Goal: Task Accomplishment & Management: Manage account settings

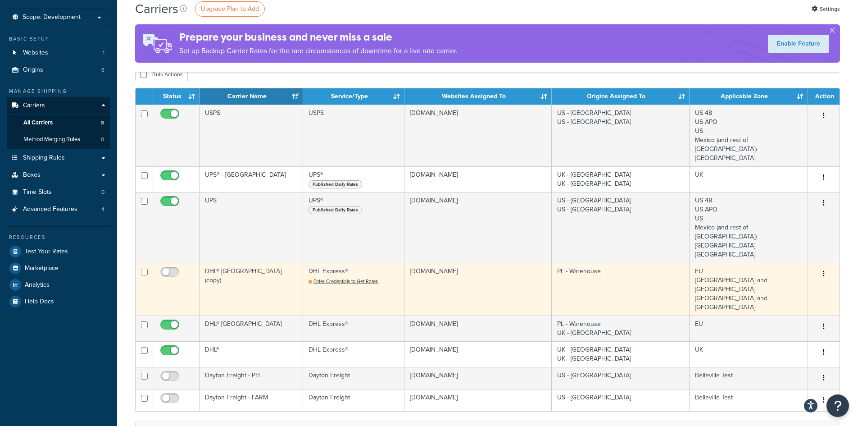
scroll to position [45, 0]
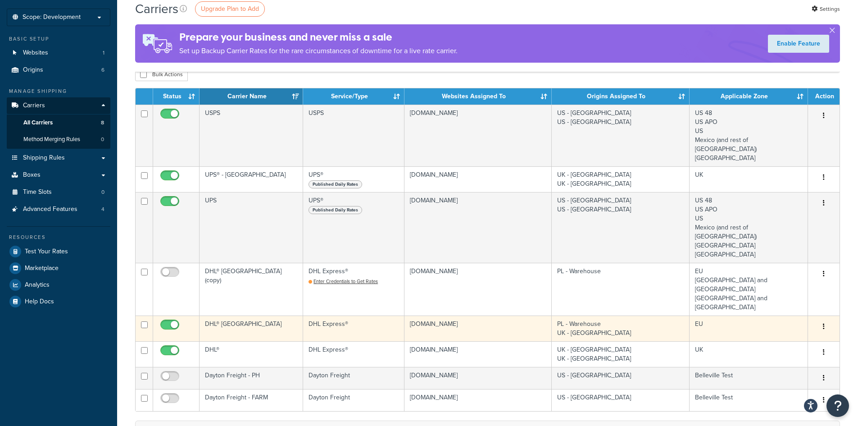
click at [824, 323] on icon "button" at bounding box center [824, 326] width 2 height 6
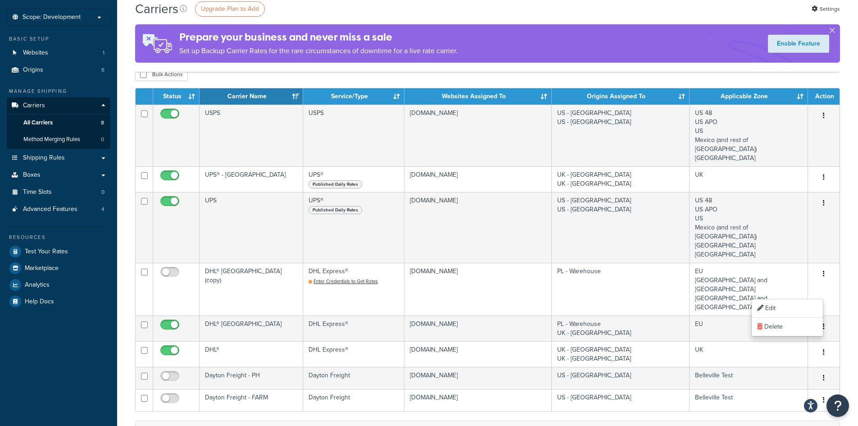
click at [848, 321] on div "Carriers Upgrade Plan to Add Settings Prepare your business and never miss a sa…" at bounding box center [487, 305] width 741 height 638
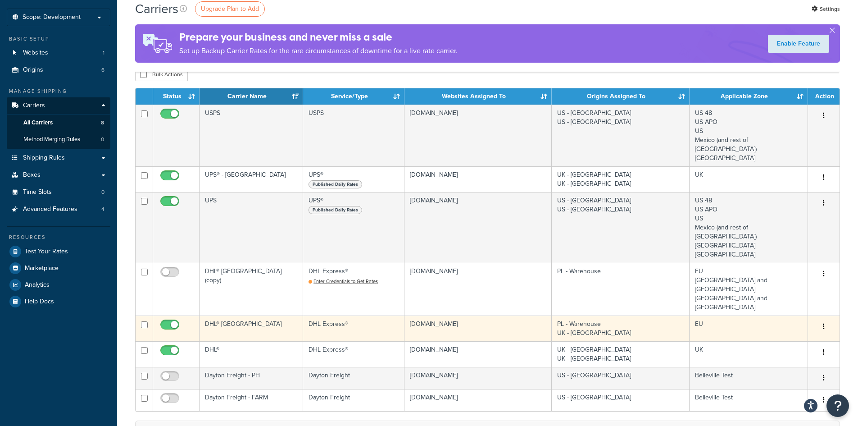
click at [824, 323] on icon "button" at bounding box center [824, 326] width 2 height 6
click at [774, 306] on link "Edit" at bounding box center [787, 308] width 71 height 18
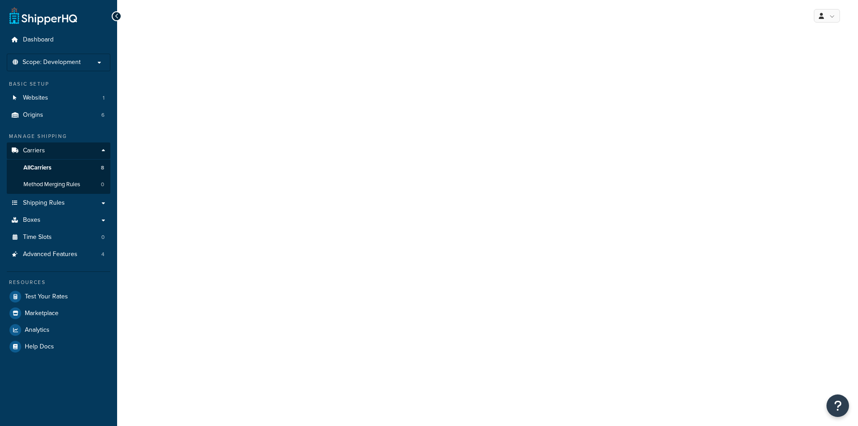
select select "dhl"
select select "kg"
select select "CM"
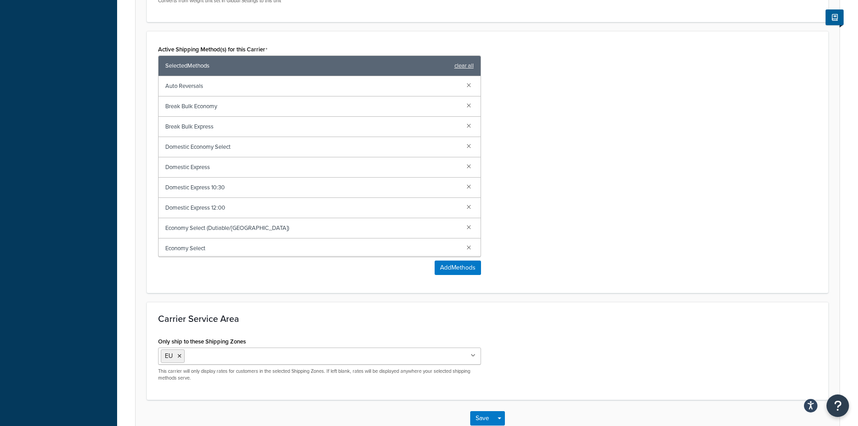
scroll to position [508, 0]
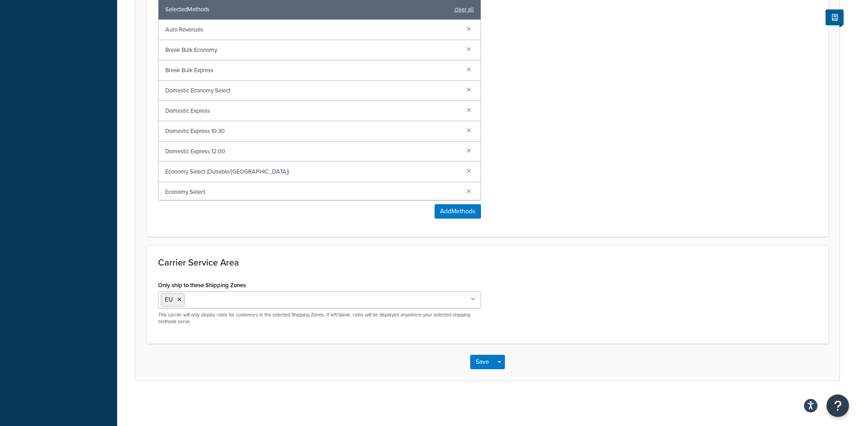
click at [223, 309] on div "EU US 48 US APO US Mexico (and rest of Central America) South America Canada UK…" at bounding box center [319, 308] width 323 height 34
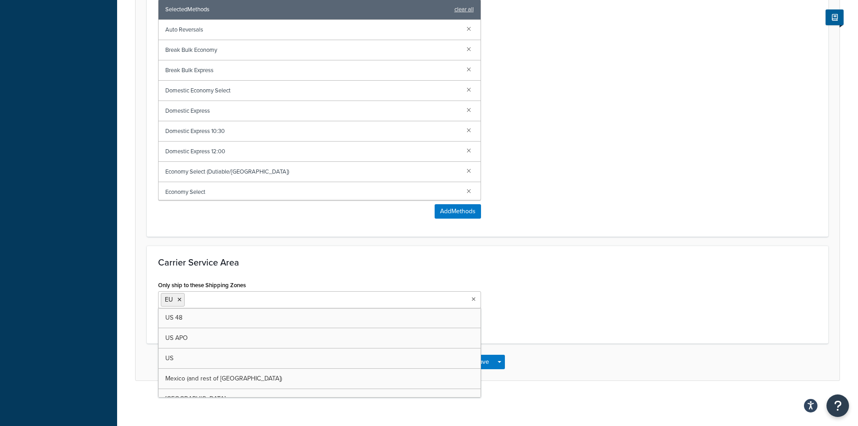
click at [223, 297] on input "Only ship to these Shipping Zones" at bounding box center [227, 299] width 80 height 10
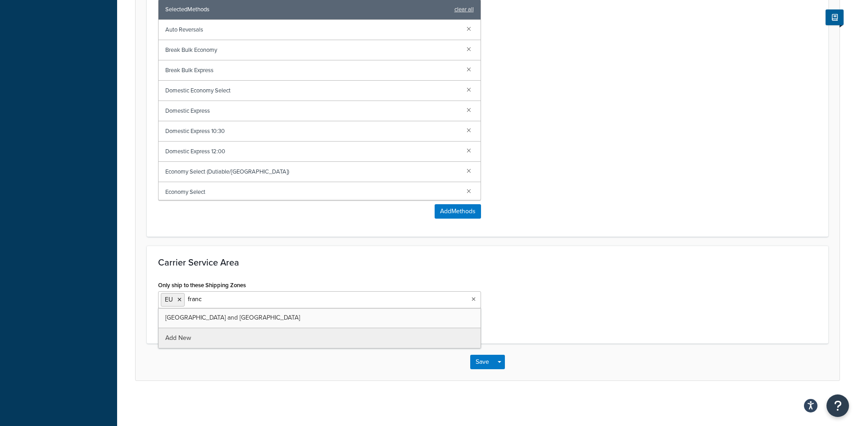
type input "france"
type input "spain"
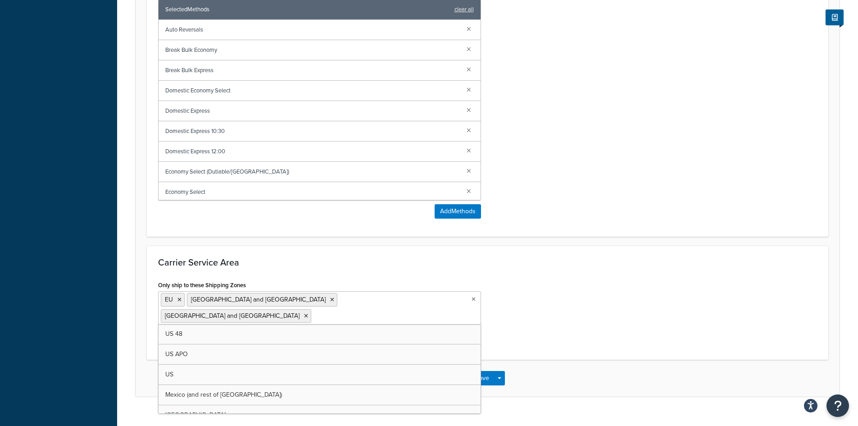
click at [590, 334] on div "Carrier Service Area Only ship to these Shipping Zones EU France and Germany Sp…" at bounding box center [487, 302] width 681 height 114
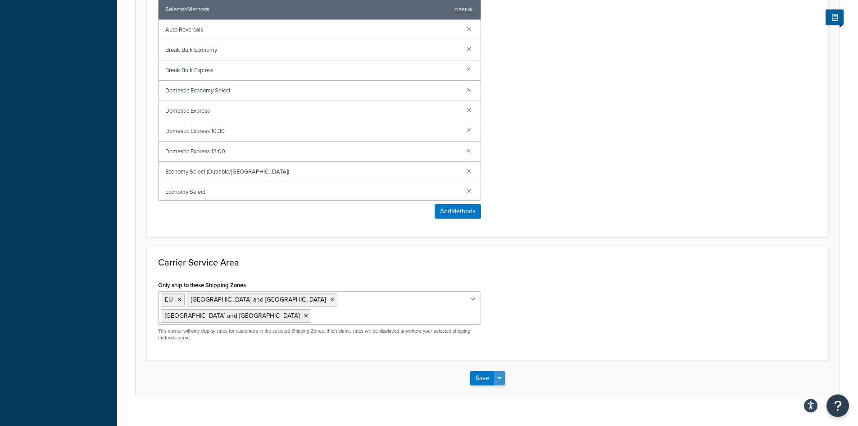
click at [494, 371] on button "Save Dropdown" at bounding box center [499, 378] width 11 height 14
click at [482, 371] on button "Save" at bounding box center [482, 378] width 24 height 14
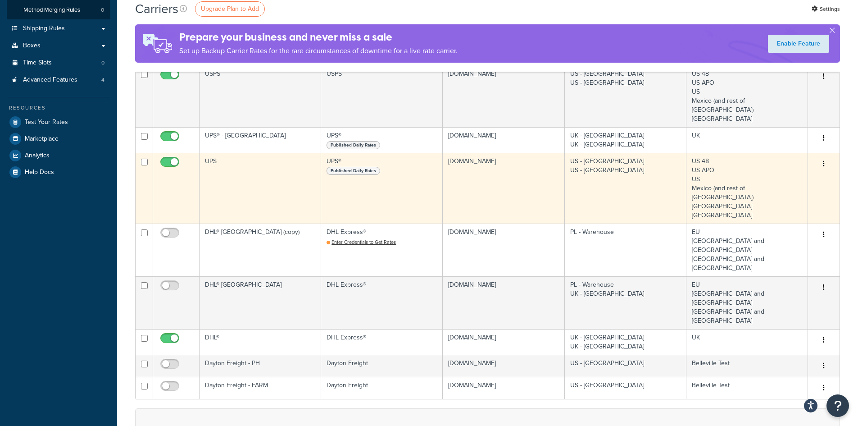
scroll to position [180, 0]
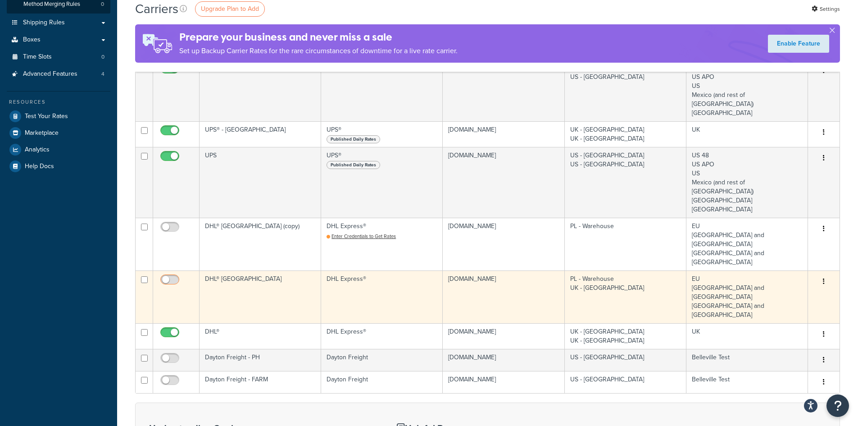
click at [173, 276] on input "checkbox" at bounding box center [171, 281] width 25 height 11
checkbox input "true"
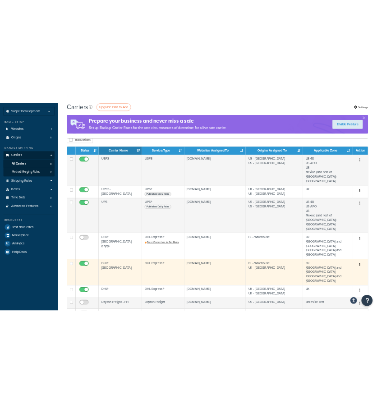
scroll to position [90, 0]
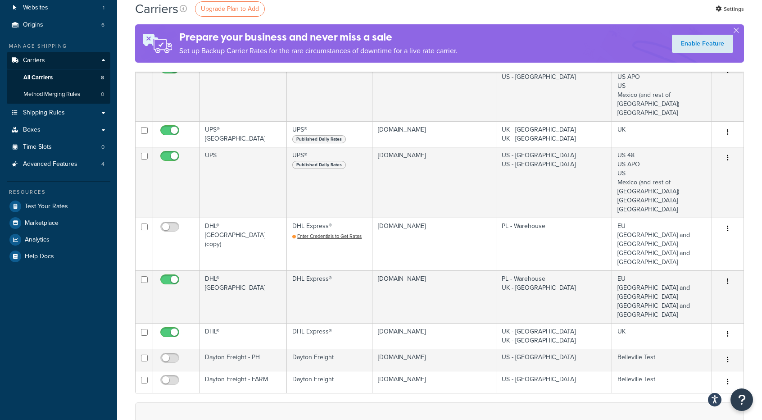
click at [401, 69] on div "Carriers Upgrade Plan to Add Settings Prepare your business and never miss a sa…" at bounding box center [439, 36] width 609 height 72
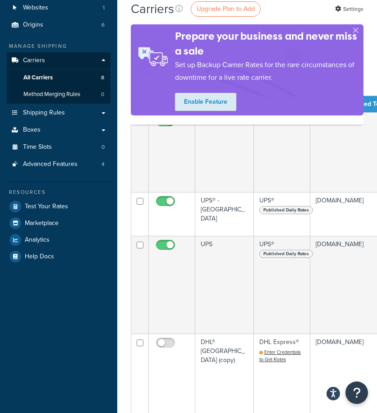
click at [226, 119] on div "Carriers Upgrade Plan to Add Settings Prepare your business and never miss a sa…" at bounding box center [247, 62] width 232 height 125
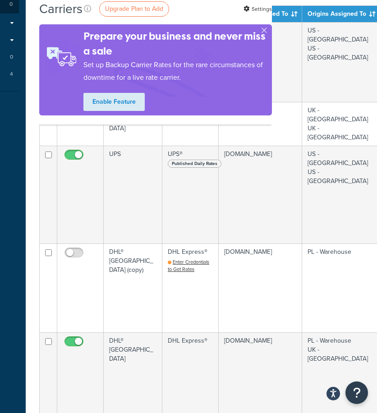
scroll to position [180, 90]
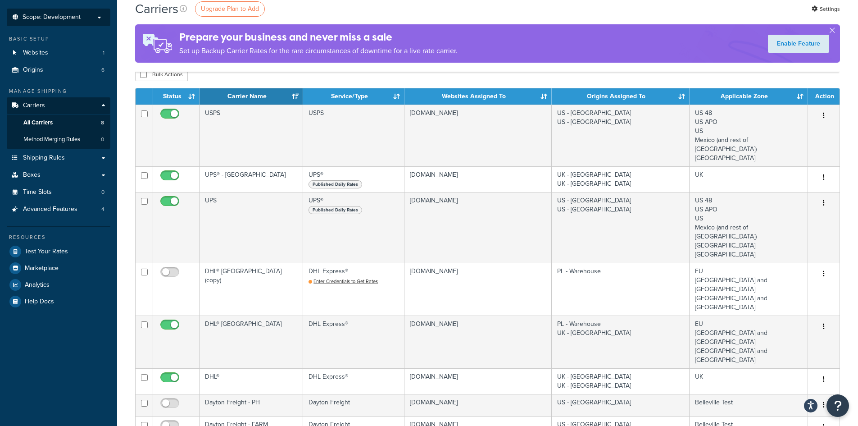
click at [87, 18] on p "Scope: Development" at bounding box center [58, 18] width 95 height 8
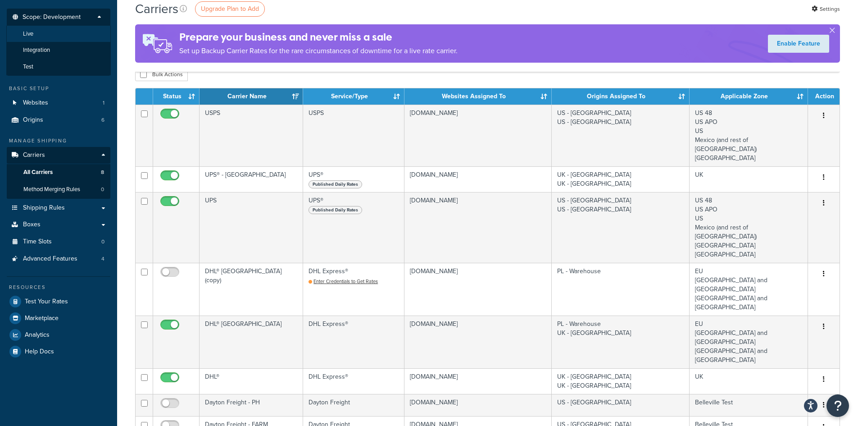
click at [45, 38] on li "Live" at bounding box center [58, 34] width 104 height 17
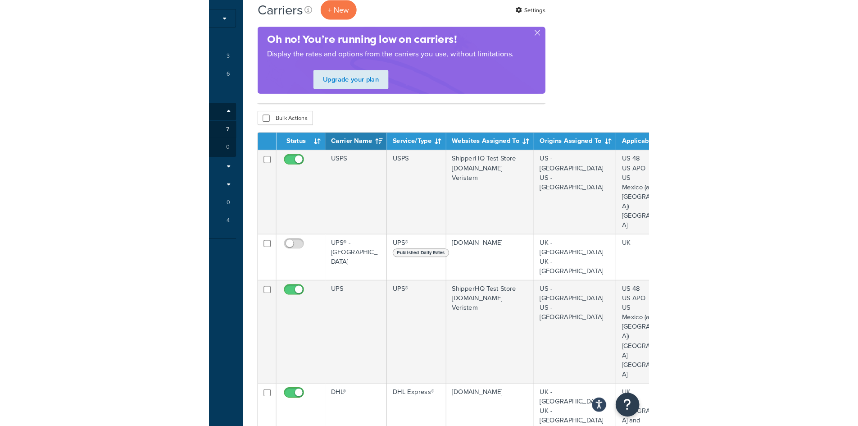
scroll to position [45, 0]
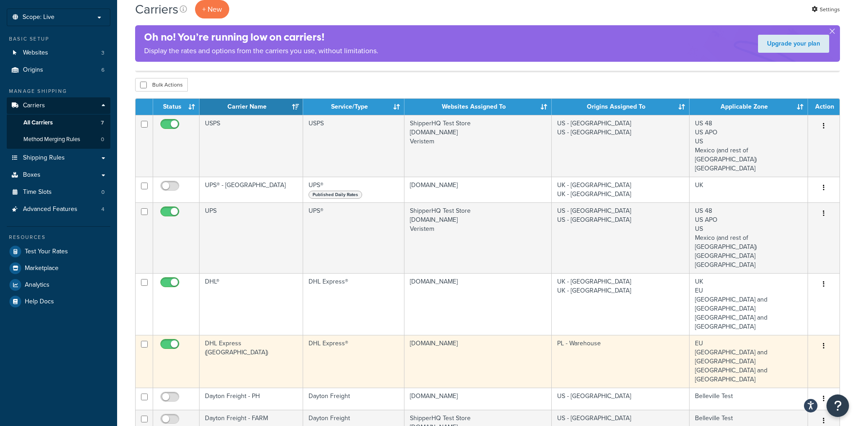
click at [337, 335] on td "DHL Express®" at bounding box center [353, 361] width 101 height 53
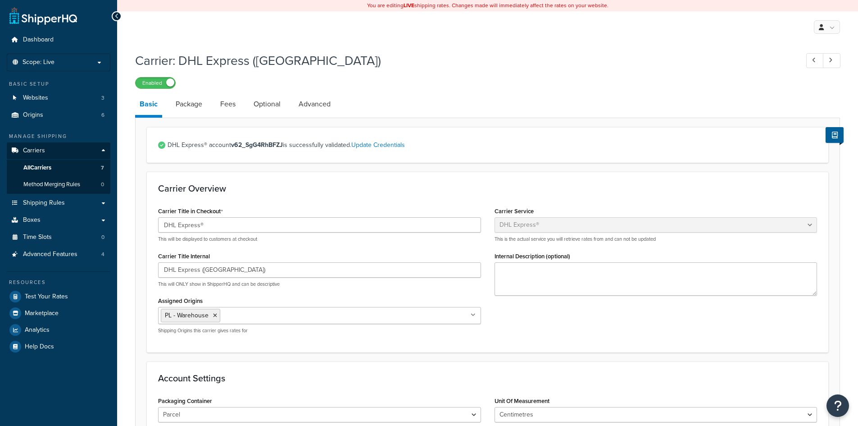
select select "dhl"
select select "kg"
select select "CM"
click at [252, 145] on strong "v62_SgG4RhBFZJ" at bounding box center [257, 144] width 52 height 9
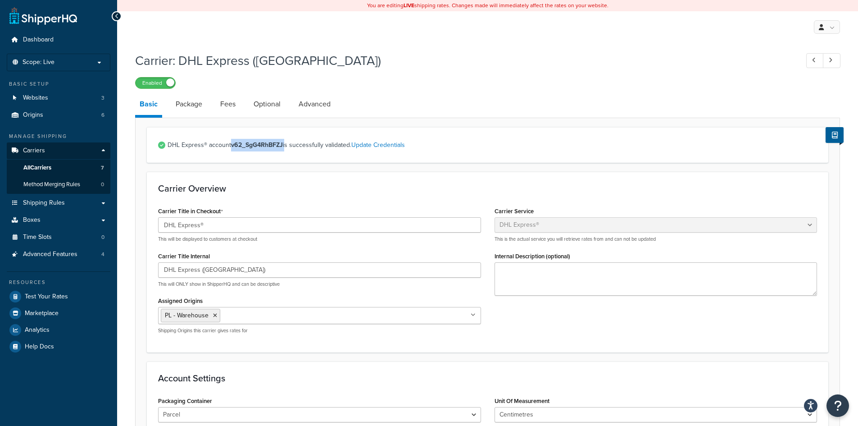
copy span "v62_SgG4RhBFZJ"
click at [264, 145] on strong "v62_SgG4RhBFZJ" at bounding box center [257, 144] width 52 height 9
copy strong "v62_SgG4RhBFZJ"
click at [373, 147] on link "Update Credentials" at bounding box center [378, 144] width 54 height 9
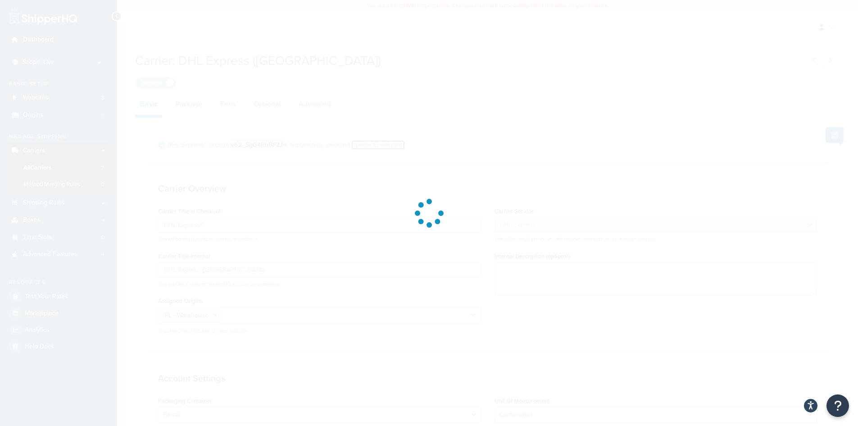
select select "kg"
select select "CM"
select select "PL"
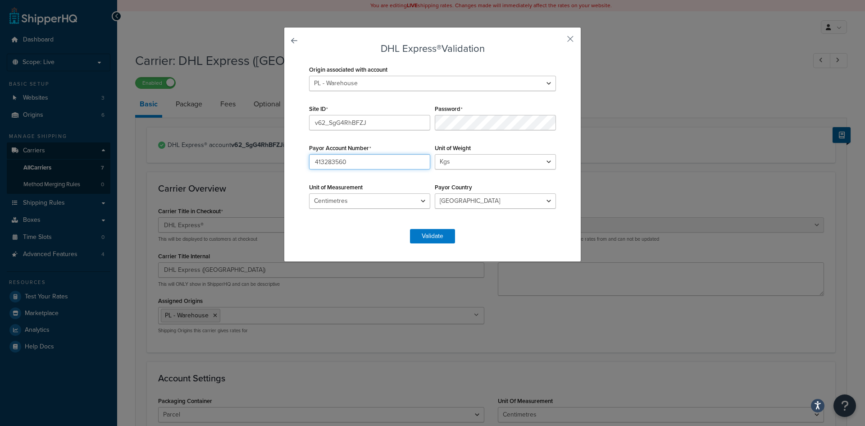
click at [358, 168] on input "413283560" at bounding box center [369, 161] width 121 height 15
click at [558, 41] on button "button" at bounding box center [557, 42] width 2 height 2
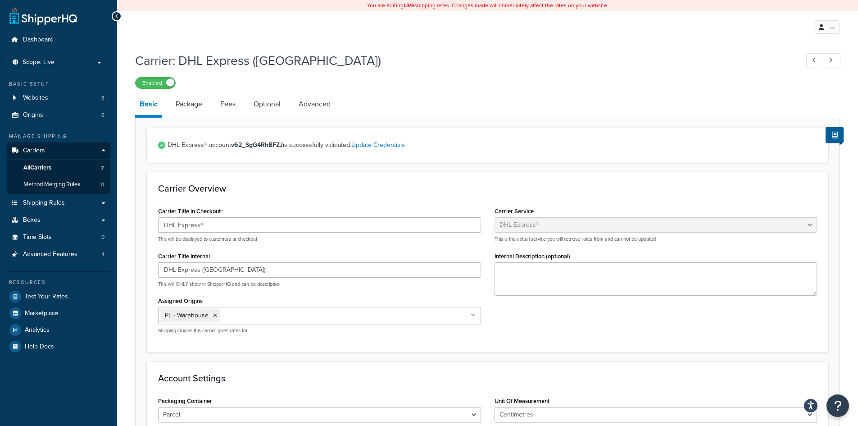
click at [419, 57] on h1 "Carrier: DHL Express (Poland)" at bounding box center [462, 61] width 654 height 18
select select "dhl"
select select "kg"
select select "CM"
click at [51, 165] on span "All Carriers" at bounding box center [37, 168] width 28 height 8
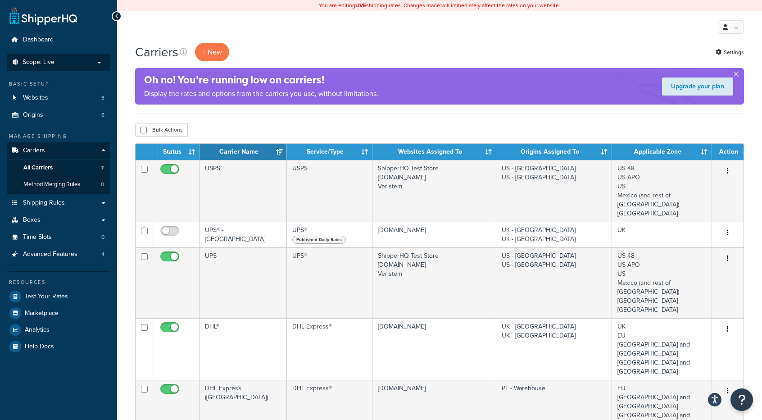
click at [59, 63] on p "Scope: Live" at bounding box center [58, 63] width 95 height 8
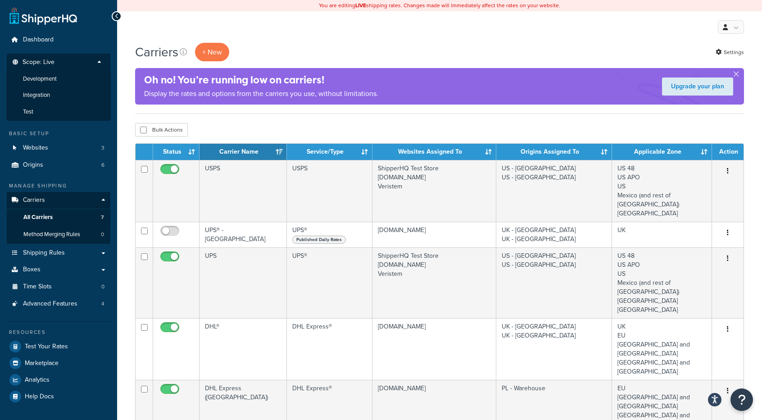
click at [49, 62] on span "Scope: Live" at bounding box center [39, 63] width 32 height 8
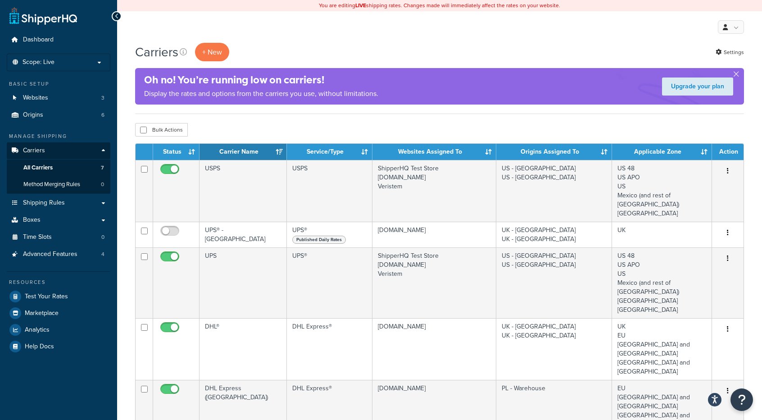
click at [331, 34] on div "My Profile Billing Global Settings Contact Us Logout" at bounding box center [439, 27] width 645 height 32
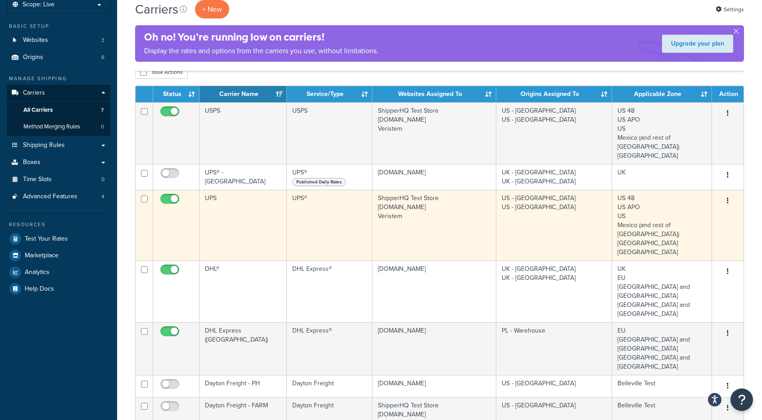
scroll to position [90, 0]
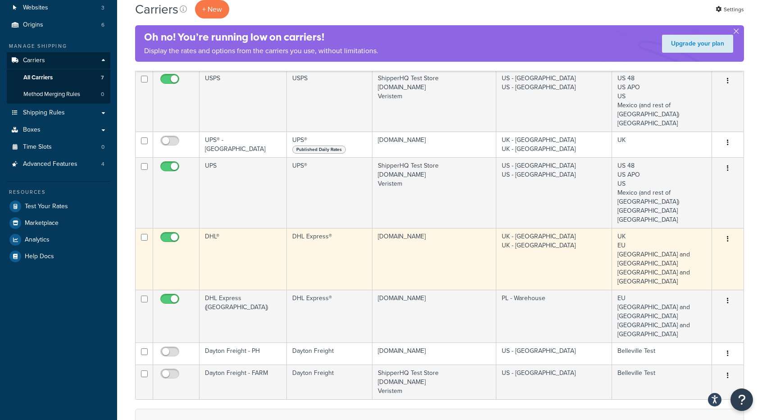
click at [726, 236] on button "button" at bounding box center [727, 239] width 13 height 14
click at [692, 259] on link "Edit" at bounding box center [691, 256] width 71 height 18
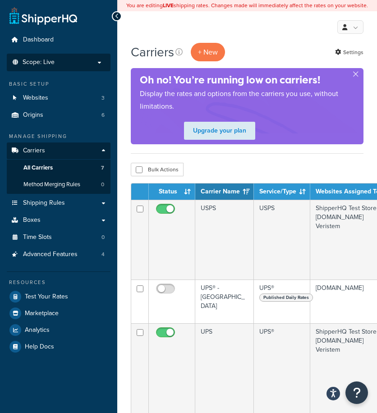
click at [66, 66] on li "Scope: Live Development Integration Test" at bounding box center [59, 63] width 104 height 18
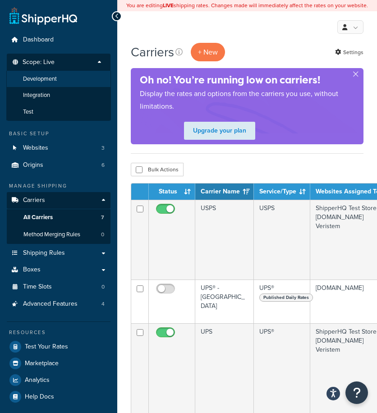
click at [59, 83] on li "Development" at bounding box center [58, 79] width 104 height 17
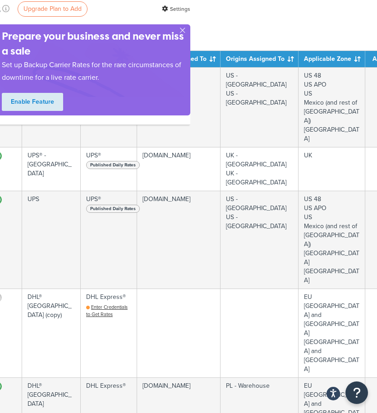
scroll to position [135, 186]
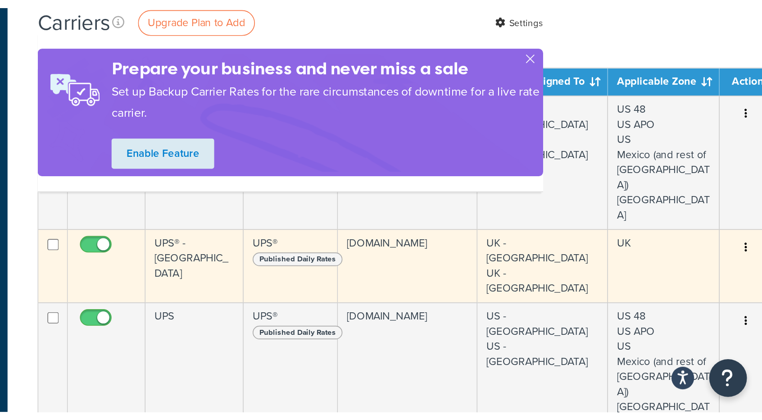
scroll to position [135, 0]
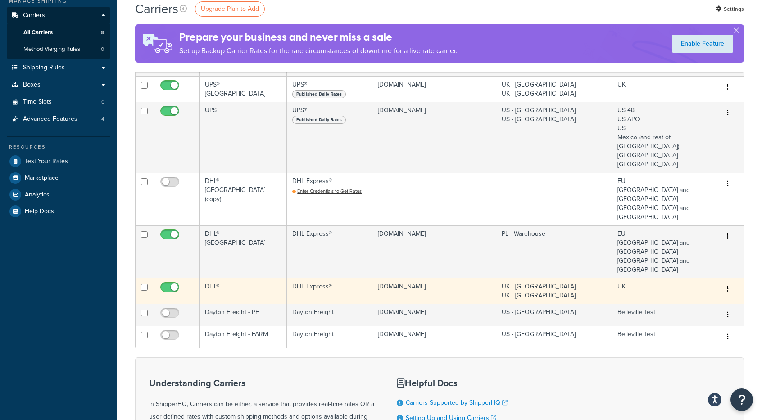
click at [376, 282] on button "button" at bounding box center [727, 289] width 13 height 14
click at [376, 272] on link "Edit" at bounding box center [691, 270] width 71 height 18
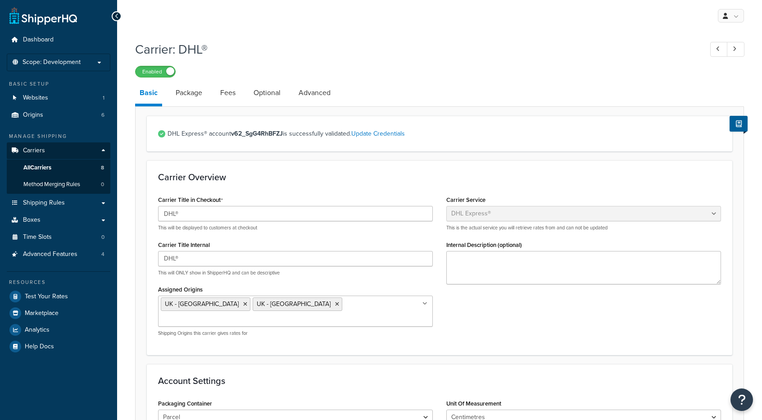
select select "dhl"
select select "convert_lb_kg"
select select "CM"
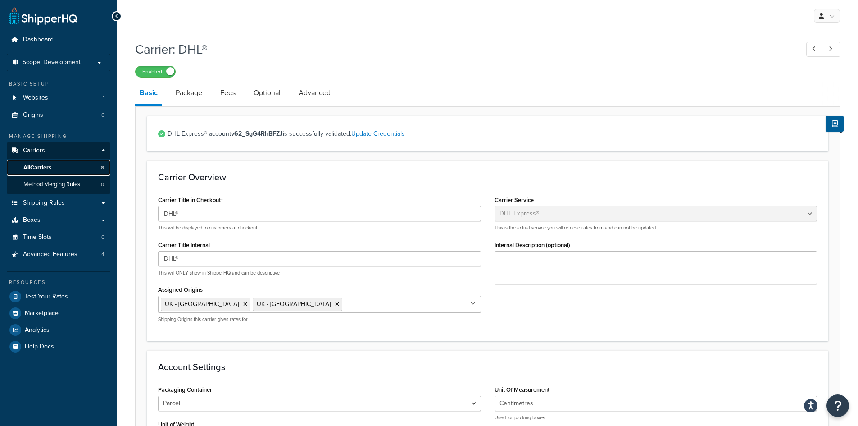
click at [47, 168] on span "All Carriers" at bounding box center [37, 168] width 28 height 8
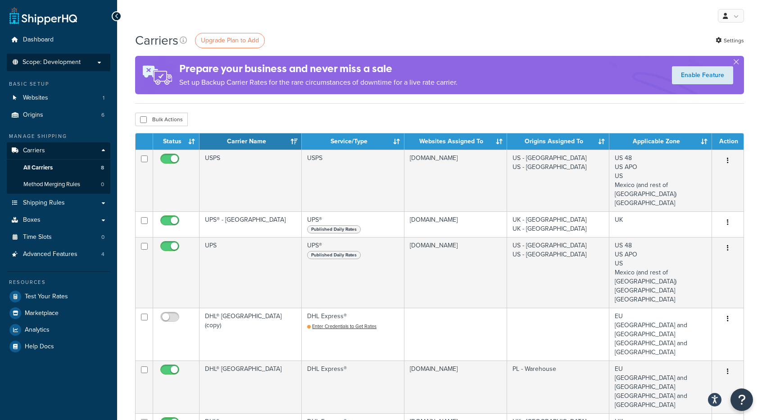
click at [84, 61] on p "Scope: Development" at bounding box center [58, 63] width 95 height 8
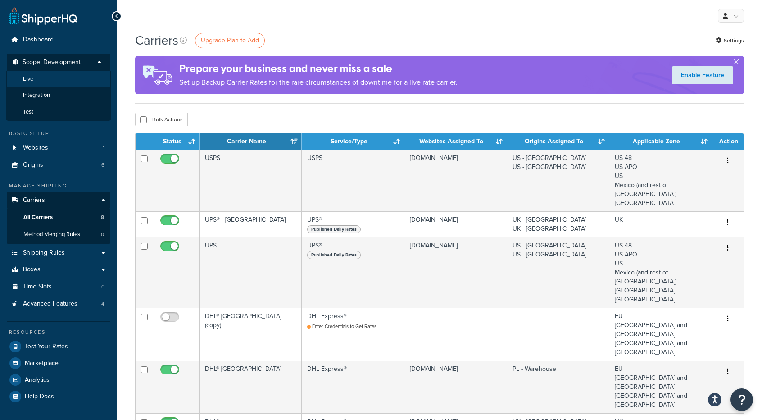
click at [38, 84] on li "Live" at bounding box center [58, 79] width 104 height 17
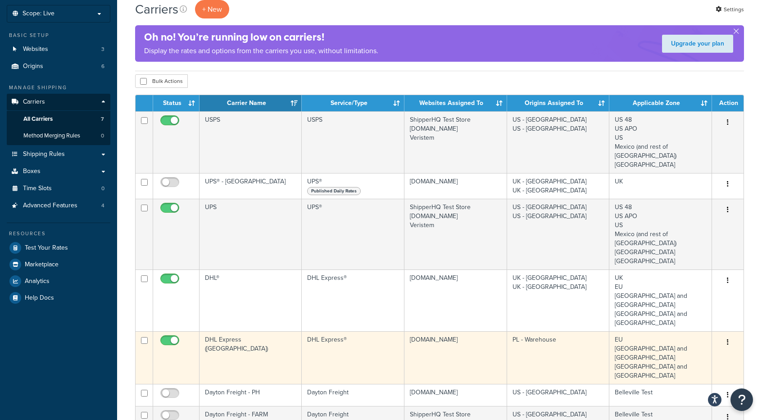
scroll to position [90, 0]
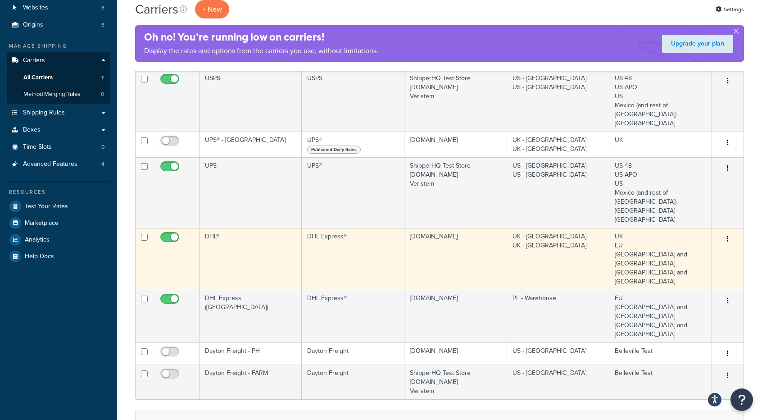
click at [730, 237] on button "button" at bounding box center [727, 239] width 13 height 14
click at [687, 258] on link "Edit" at bounding box center [691, 256] width 71 height 18
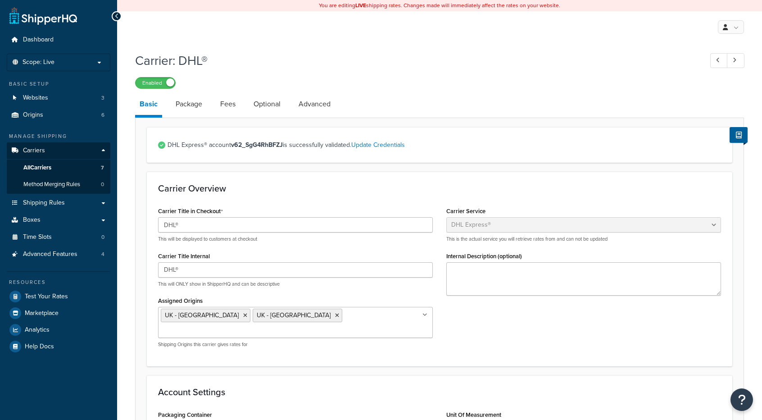
select select "dhl"
select select "kg"
select select "CM"
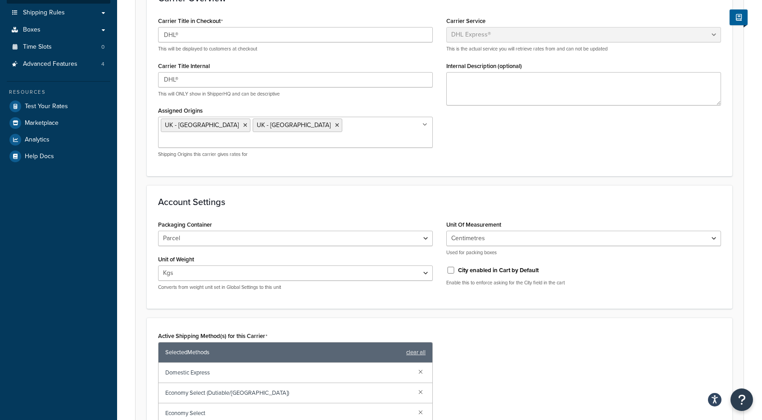
scroll to position [225, 0]
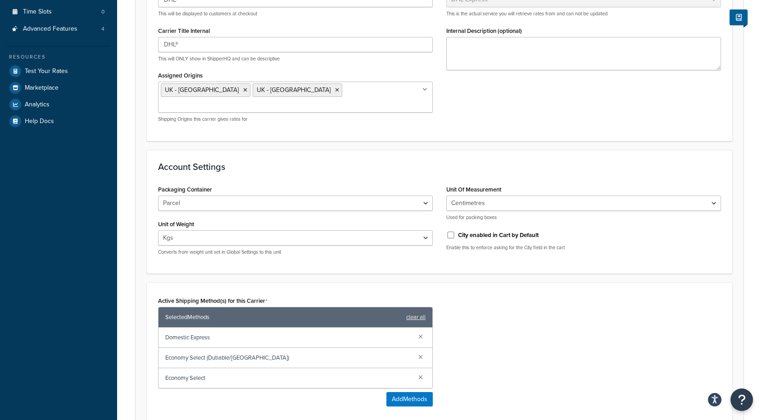
click at [565, 296] on div "Active Shipping Method(s) for this Carrier Selected Methods clear all Domestic …" at bounding box center [439, 353] width 576 height 119
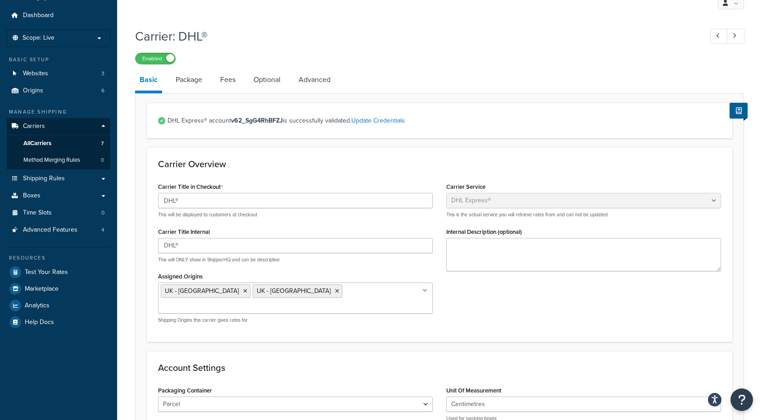
scroll to position [0, 0]
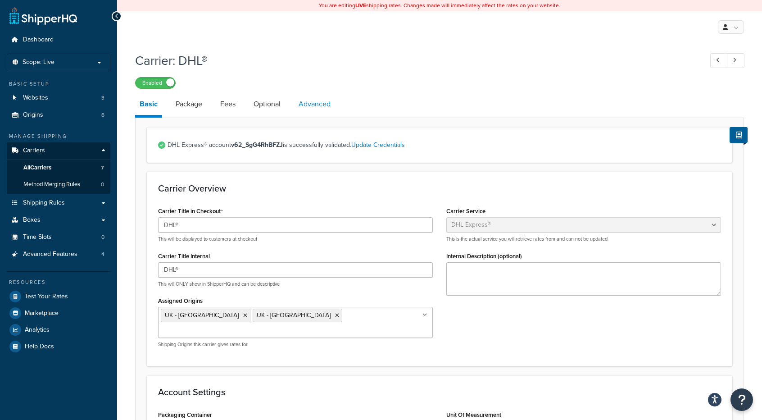
click at [320, 104] on link "Advanced" at bounding box center [314, 104] width 41 height 22
select select "false"
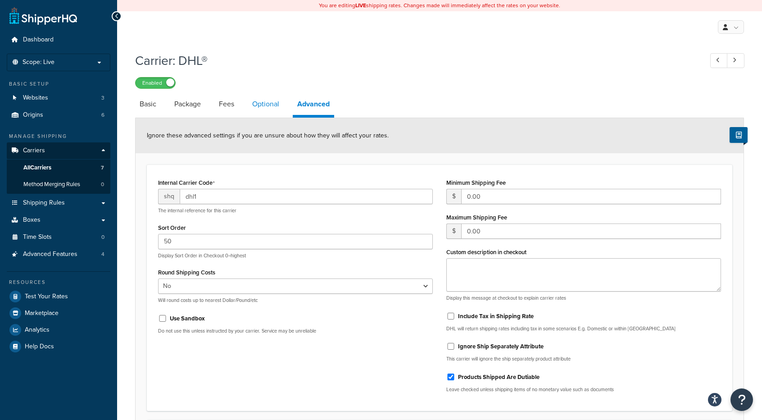
click at [268, 109] on link "Optional" at bounding box center [266, 104] width 36 height 22
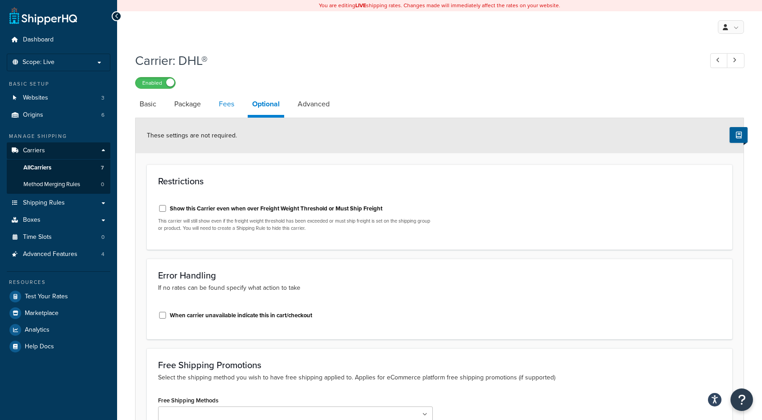
click at [230, 109] on link "Fees" at bounding box center [226, 104] width 24 height 22
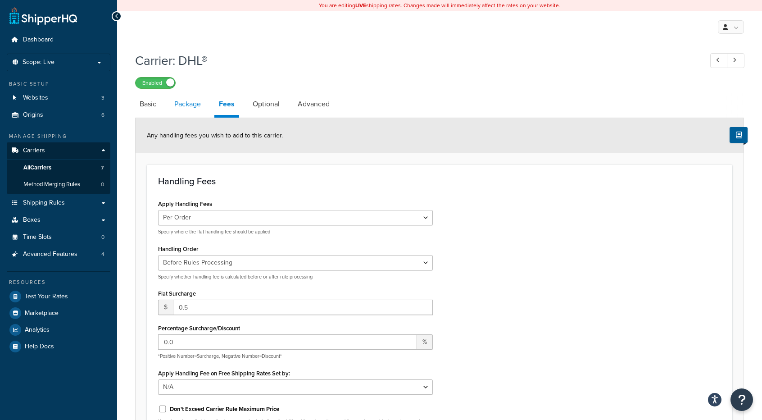
click at [181, 105] on link "Package" at bounding box center [188, 104] width 36 height 22
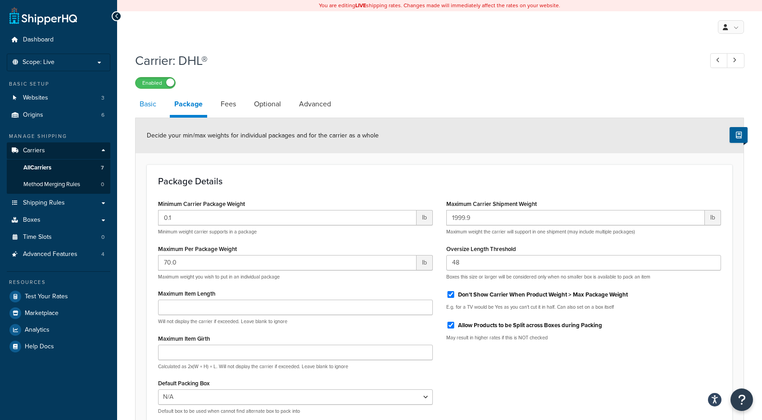
click at [159, 109] on link "Basic" at bounding box center [148, 104] width 26 height 22
select select "dhl"
select select "kg"
select select "CM"
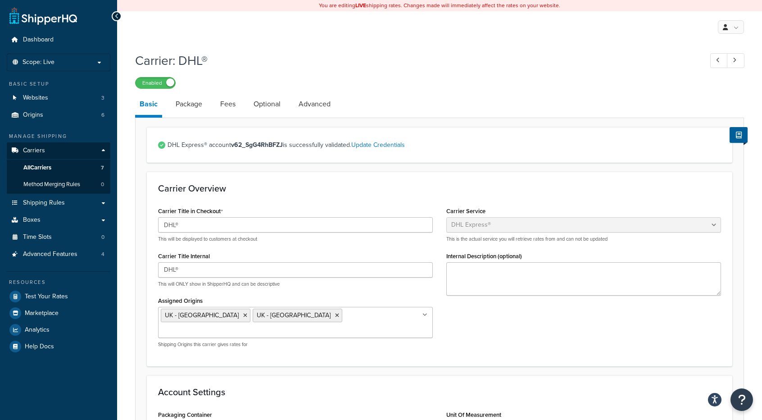
click at [510, 326] on div "Carrier Title in Checkout DHL® This will be displayed to customers at checkout …" at bounding box center [439, 279] width 576 height 150
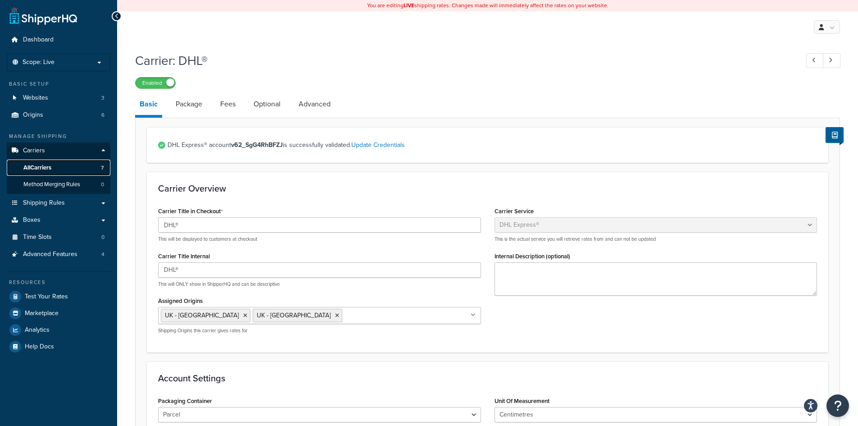
click at [41, 165] on span "All Carriers" at bounding box center [37, 168] width 28 height 8
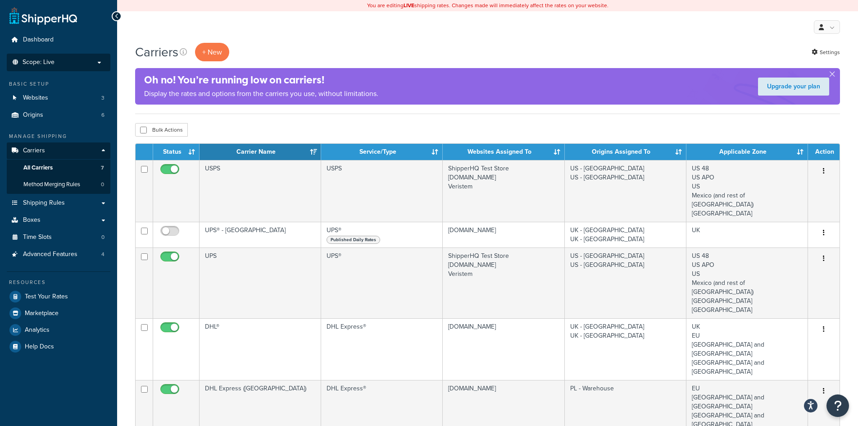
click at [66, 62] on p "Scope: Live" at bounding box center [58, 63] width 95 height 8
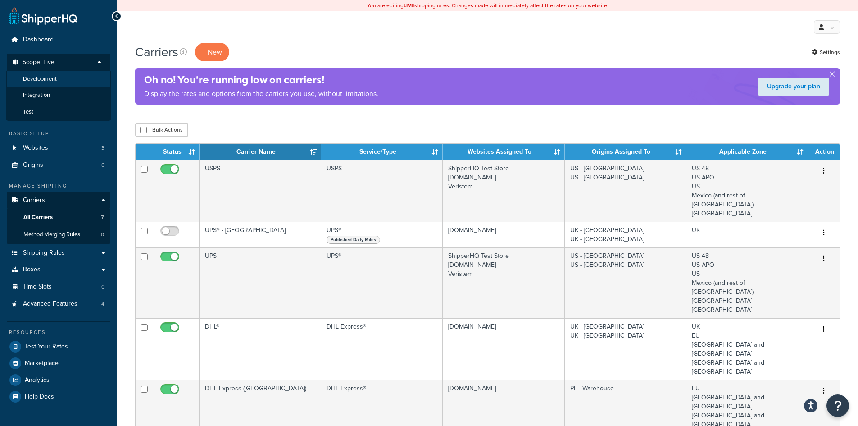
click at [49, 78] on span "Development" at bounding box center [40, 79] width 34 height 8
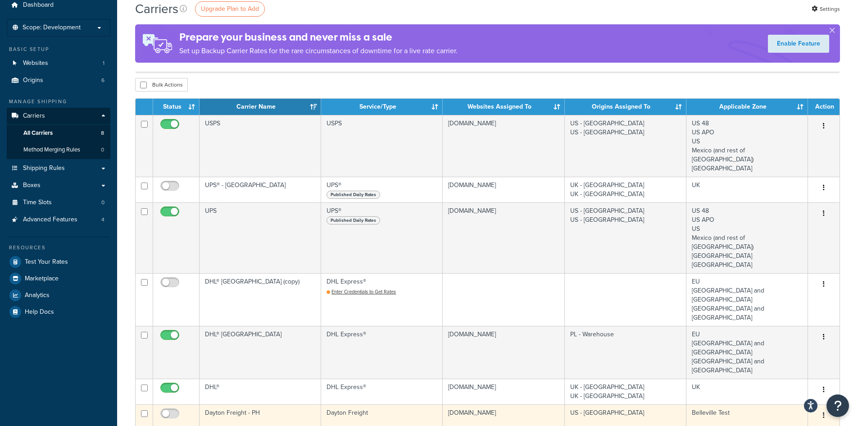
scroll to position [45, 0]
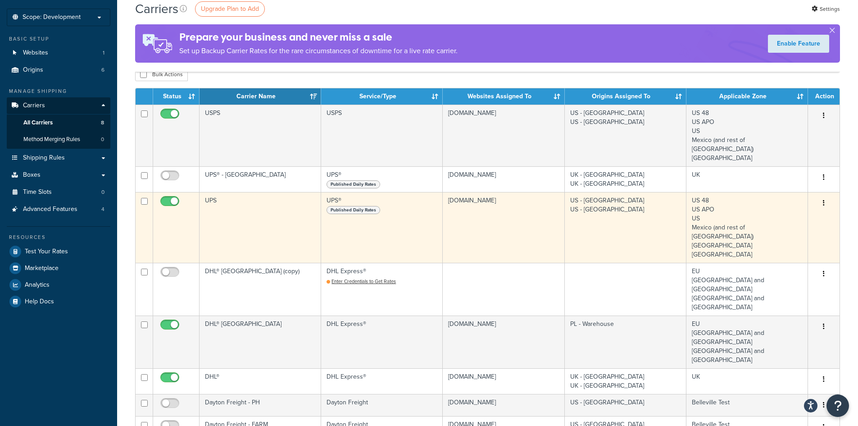
click at [824, 200] on icon "button" at bounding box center [824, 203] width 2 height 6
click at [785, 212] on link "Edit" at bounding box center [787, 212] width 71 height 18
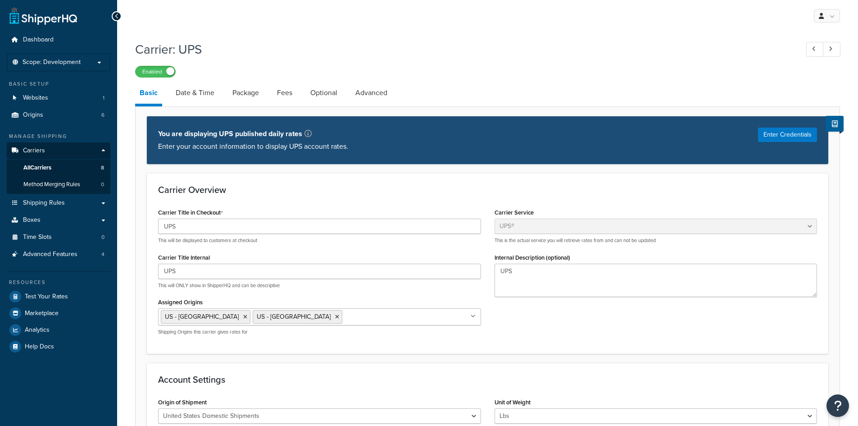
select select "ups"
click at [502, 3] on div "My Profile Billing Global Settings Contact Us Logout" at bounding box center [487, 16] width 741 height 32
click at [498, 25] on div "My Profile Billing Global Settings Contact Us Logout" at bounding box center [487, 16] width 741 height 32
click at [385, 90] on link "Advanced" at bounding box center [371, 93] width 41 height 22
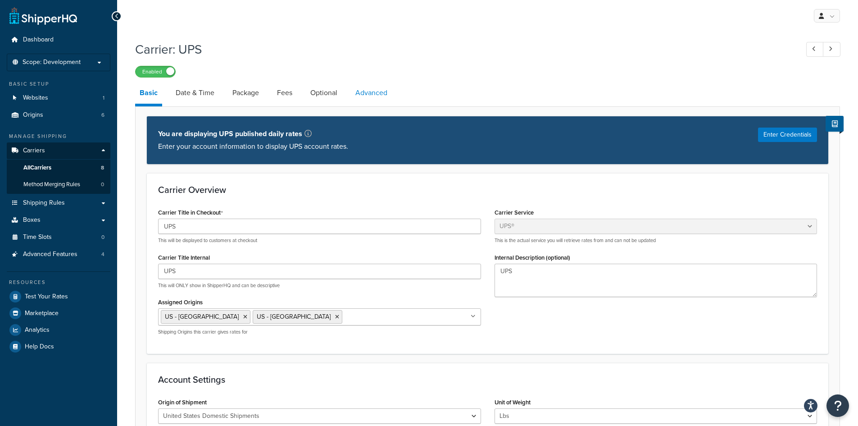
select select "false"
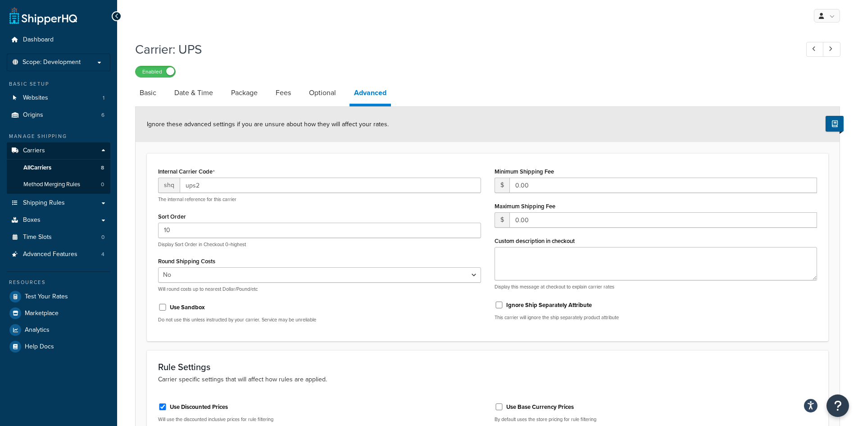
click at [534, 69] on div "Enabled" at bounding box center [487, 71] width 705 height 13
click at [150, 92] on link "Basic" at bounding box center [148, 93] width 26 height 22
select select "ups"
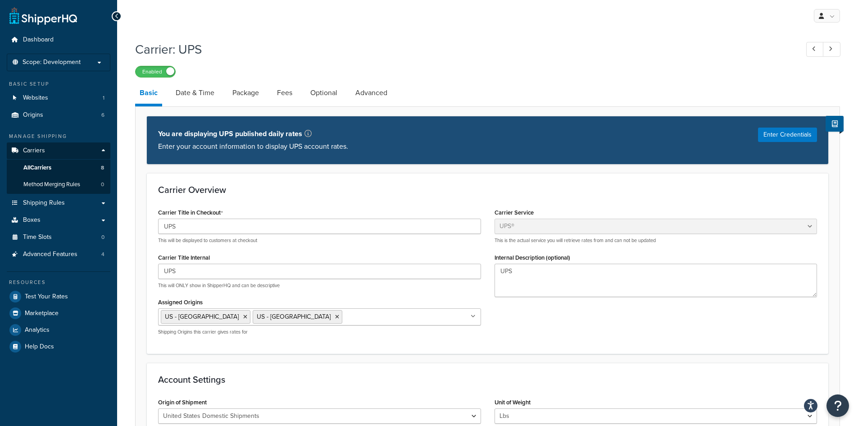
click at [449, 41] on h1 "Carrier: UPS" at bounding box center [462, 50] width 654 height 18
click at [77, 61] on span "Scope: Development" at bounding box center [52, 63] width 58 height 8
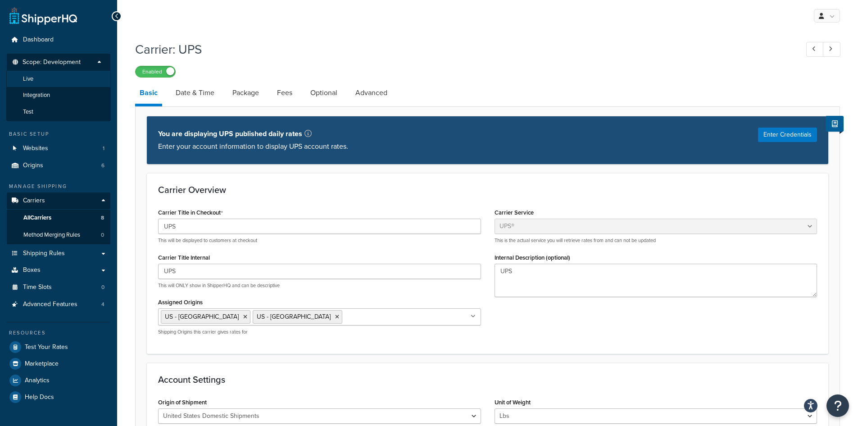
click at [47, 82] on li "Live" at bounding box center [58, 79] width 104 height 17
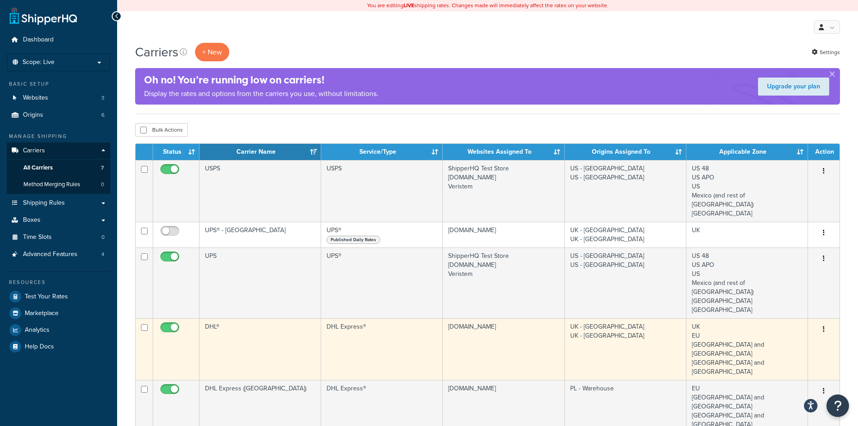
click at [825, 322] on button "button" at bounding box center [823, 329] width 13 height 14
click at [780, 330] on link "Edit" at bounding box center [787, 329] width 71 height 18
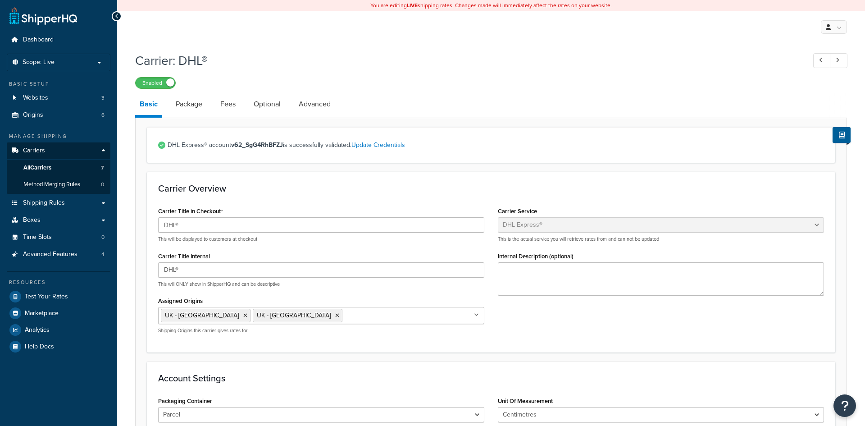
select select "dhl"
select select "kg"
select select "CM"
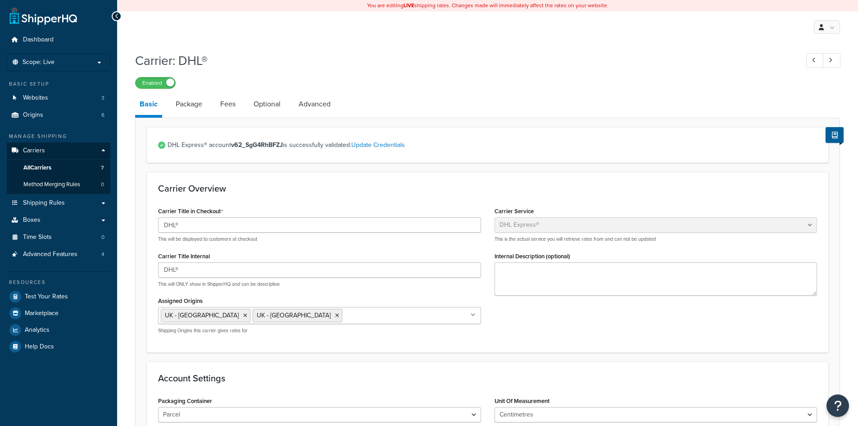
select select "dhl"
select select "kg"
select select "CM"
click at [64, 199] on span "Shipping Rules" at bounding box center [44, 203] width 42 height 8
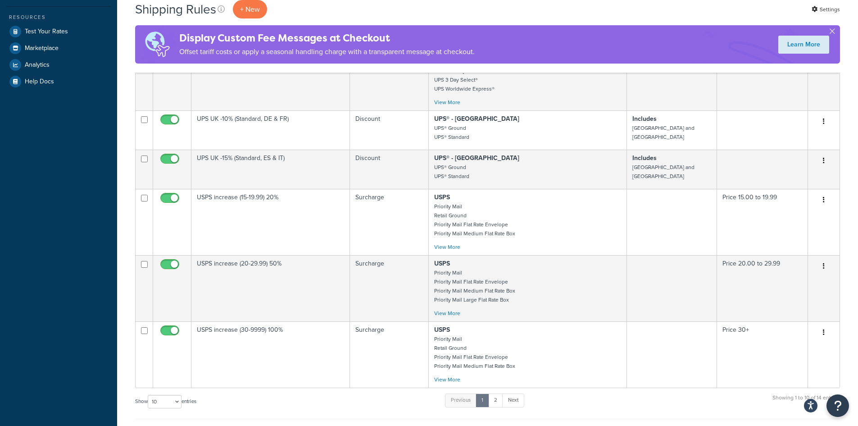
scroll to position [315, 0]
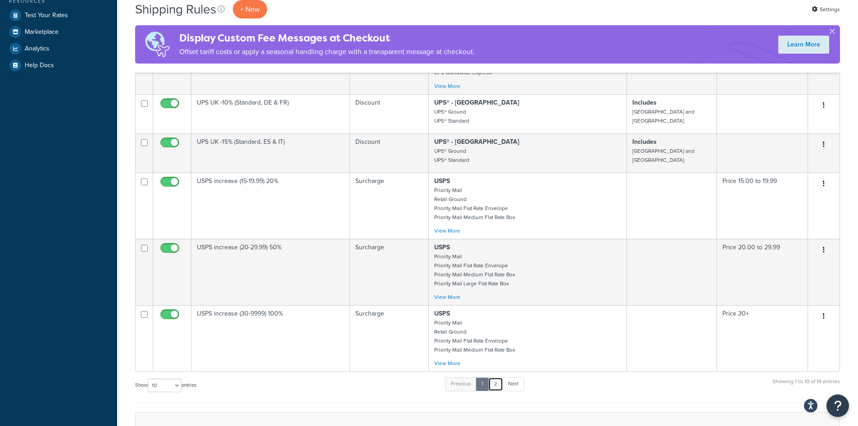
click at [494, 377] on link "2" at bounding box center [495, 384] width 15 height 14
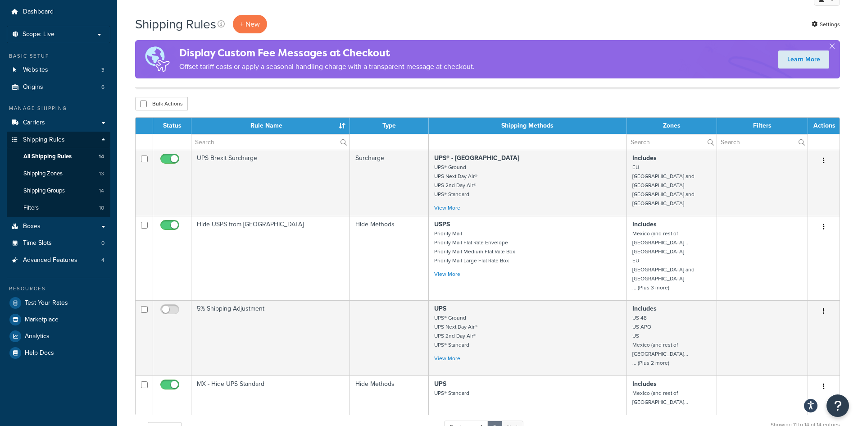
scroll to position [12, 0]
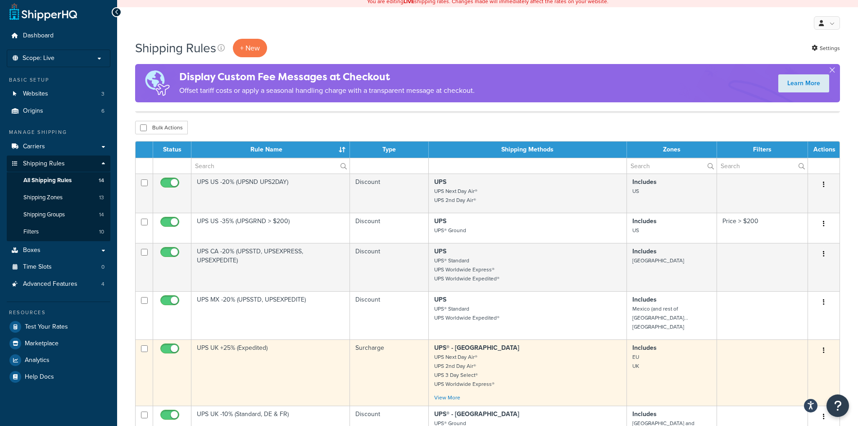
scroll to position [0, 0]
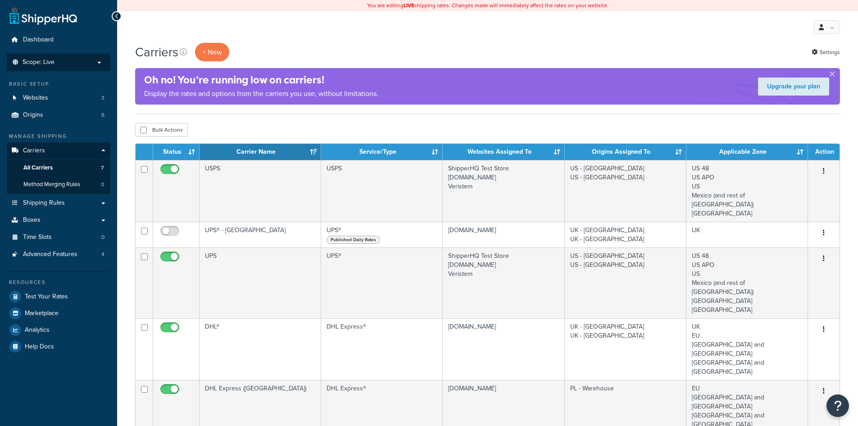
click at [61, 62] on p "Scope: Live" at bounding box center [58, 63] width 95 height 8
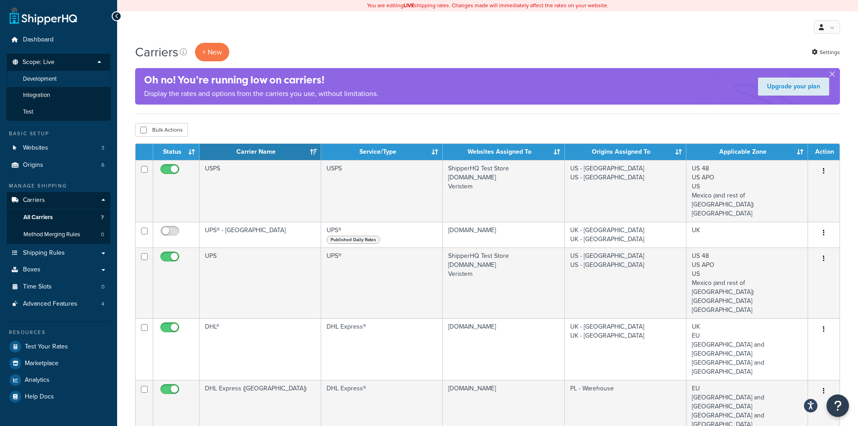
click at [49, 76] on span "Development" at bounding box center [40, 79] width 34 height 8
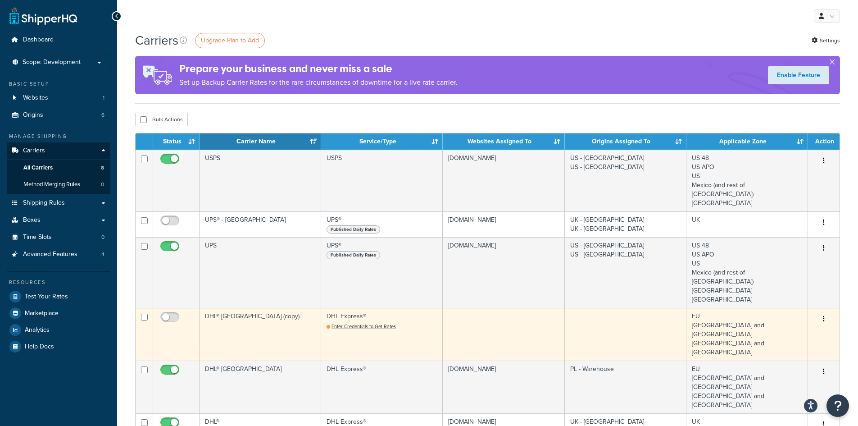
scroll to position [45, 0]
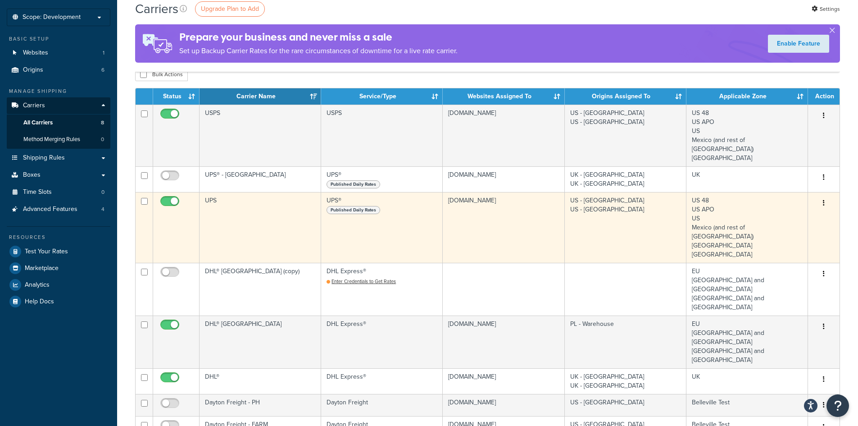
click at [826, 196] on button "button" at bounding box center [823, 203] width 13 height 14
click at [787, 211] on link "Edit" at bounding box center [787, 212] width 71 height 18
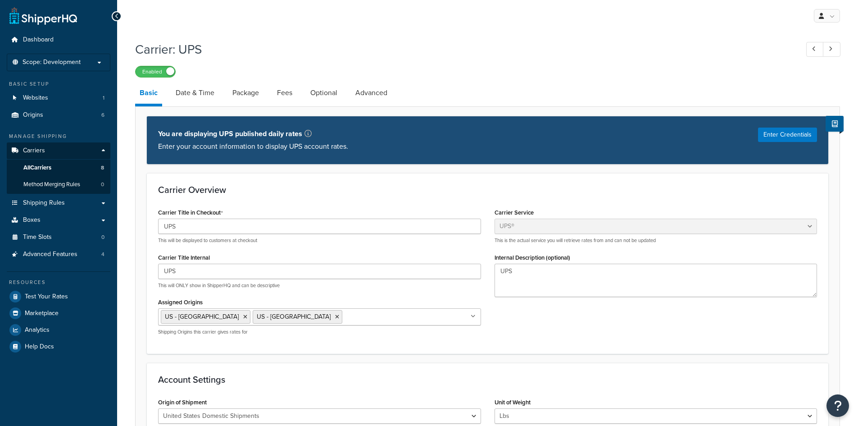
select select "ups"
click at [804, 134] on button "Enter Credentials" at bounding box center [787, 134] width 59 height 14
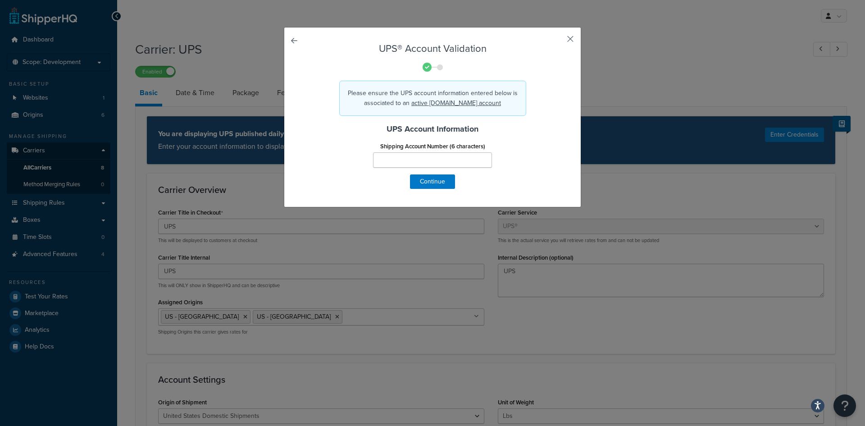
click at [558, 41] on button "button" at bounding box center [557, 42] width 2 height 2
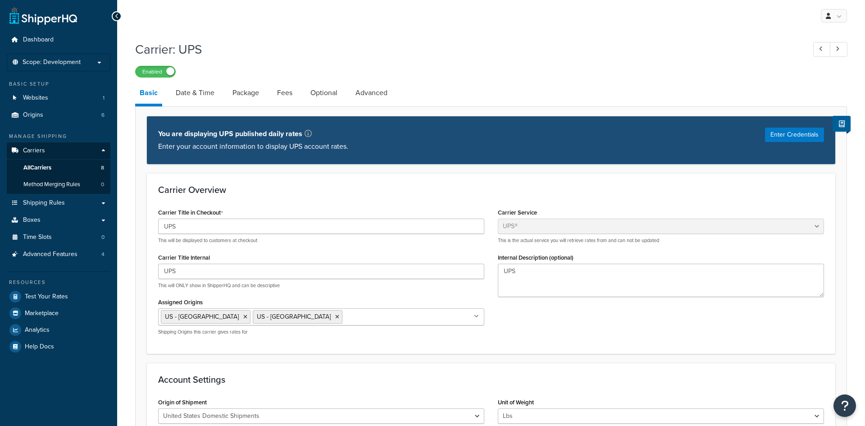
select select "ups"
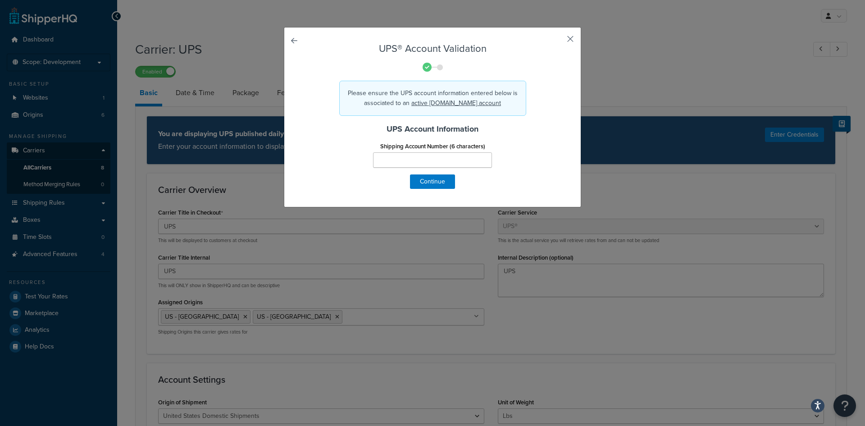
click at [558, 41] on button "button" at bounding box center [557, 42] width 2 height 2
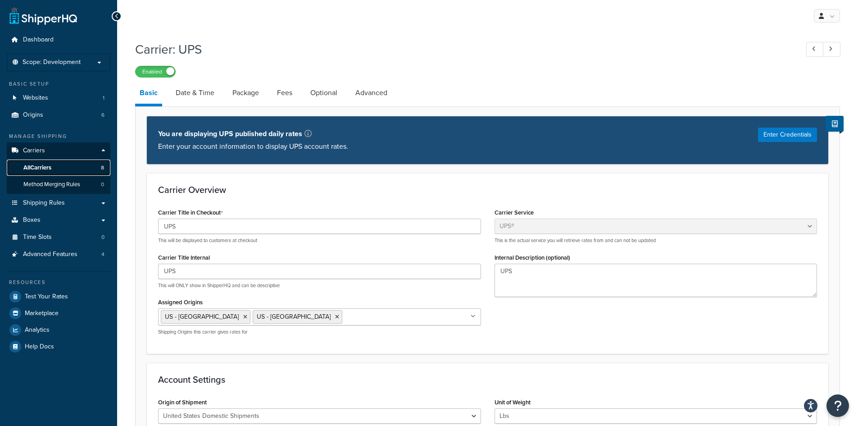
click at [40, 166] on span "All Carriers" at bounding box center [37, 168] width 28 height 8
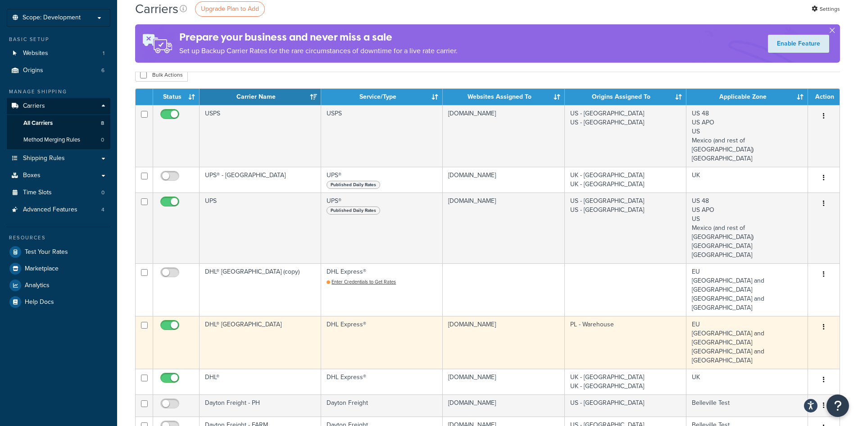
scroll to position [45, 0]
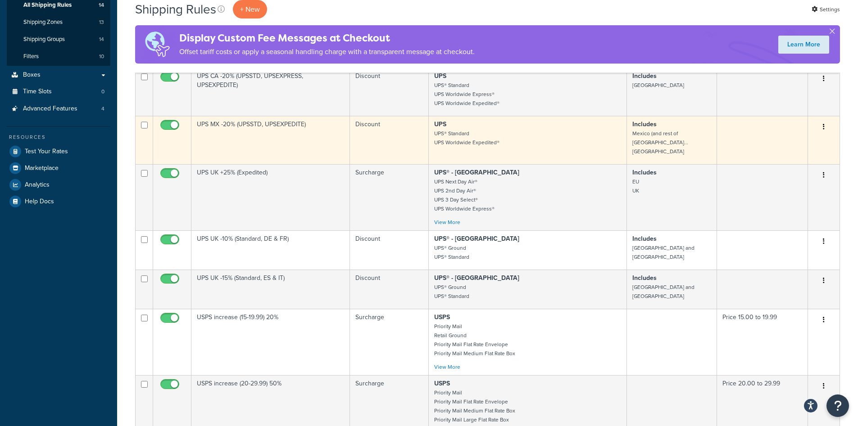
scroll to position [180, 0]
